Goal: Information Seeking & Learning: Learn about a topic

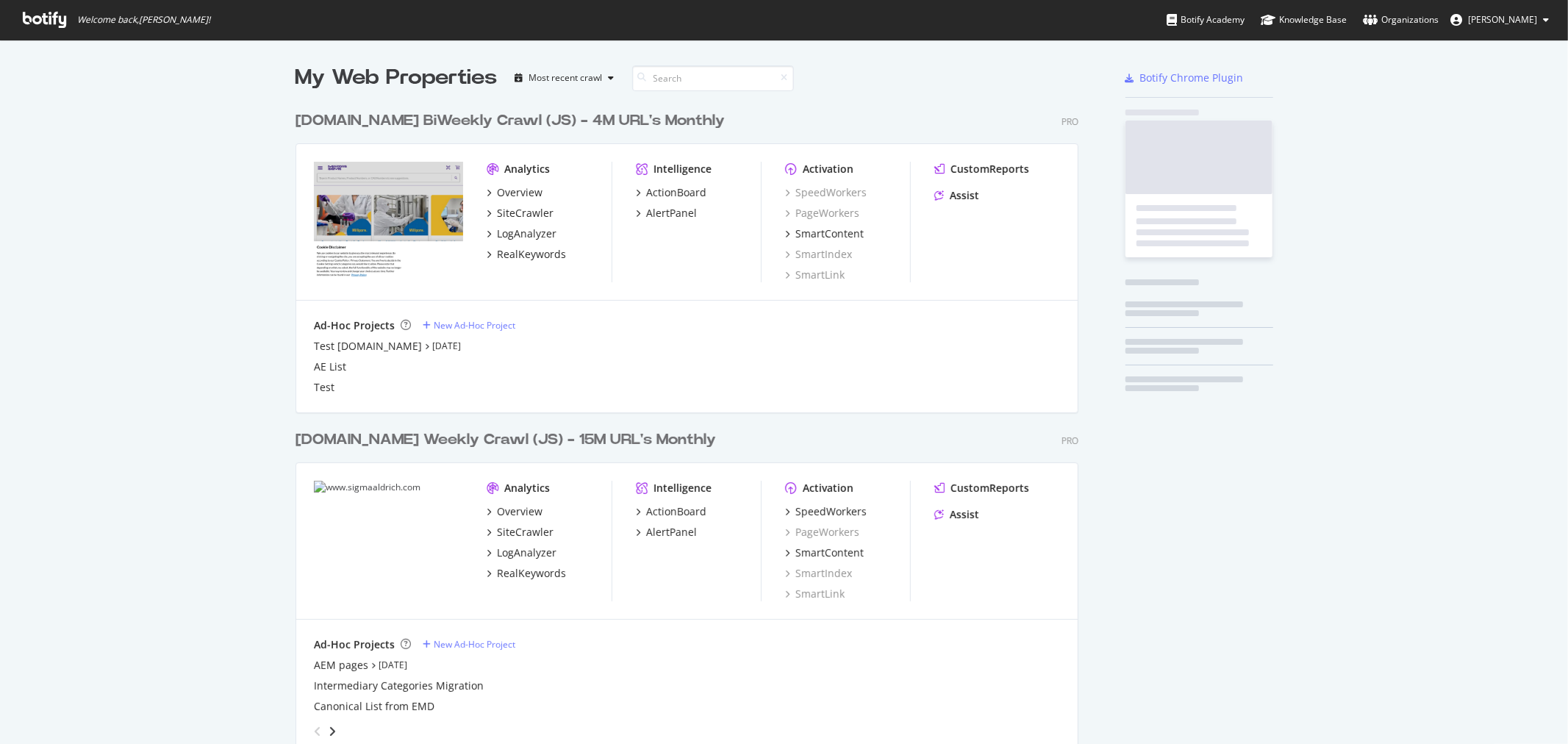
scroll to position [732, 1544]
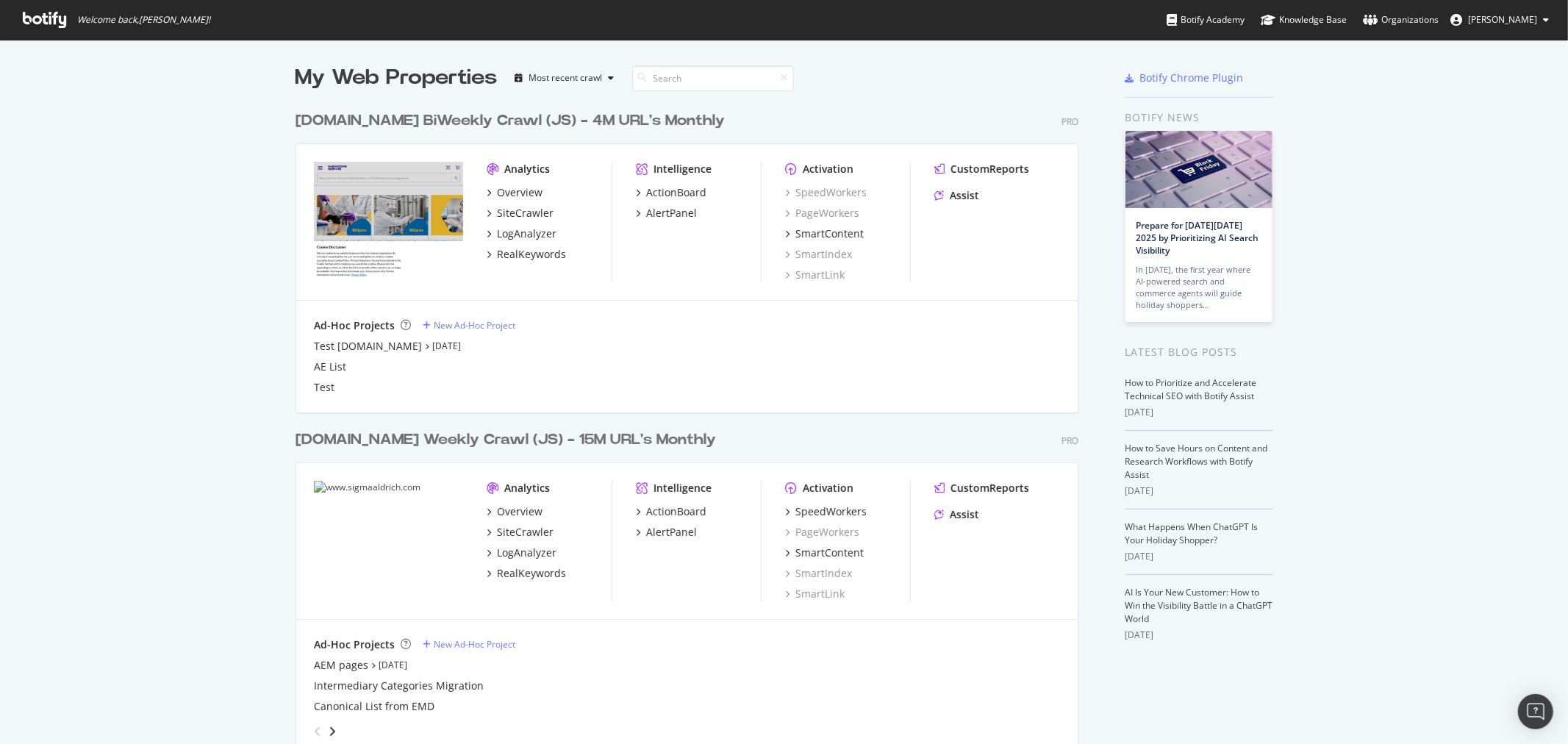
click at [839, 508] on div "SpeedWorkers" at bounding box center [831, 512] width 71 height 15
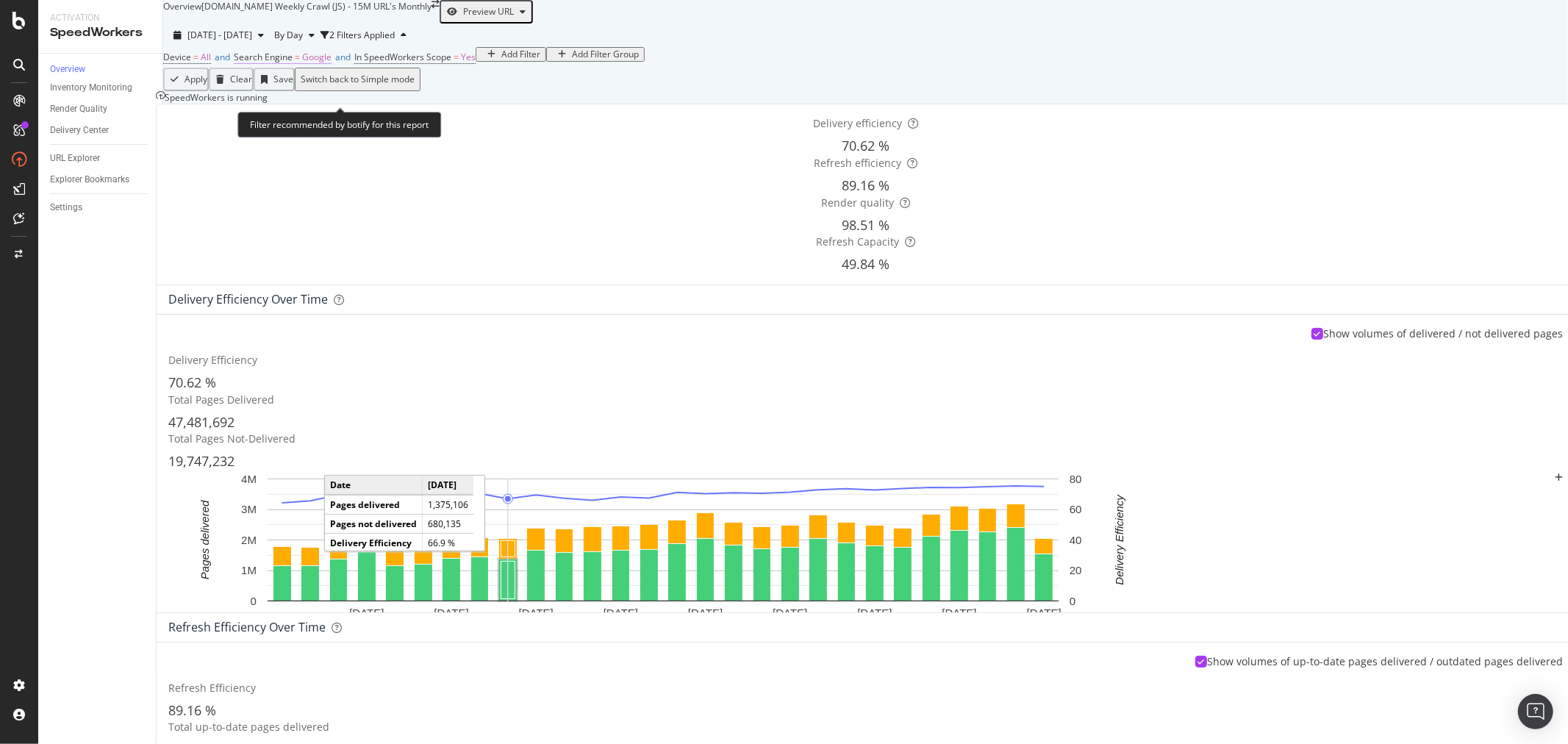
click at [332, 63] on span "Google" at bounding box center [317, 56] width 29 height 12
click at [85, 115] on div "SiteCrawler" at bounding box center [61, 109] width 48 height 12
